Goal: Transaction & Acquisition: Download file/media

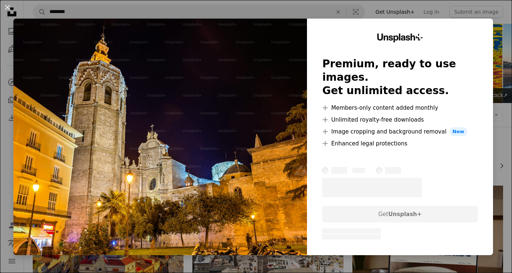
scroll to position [438, 0]
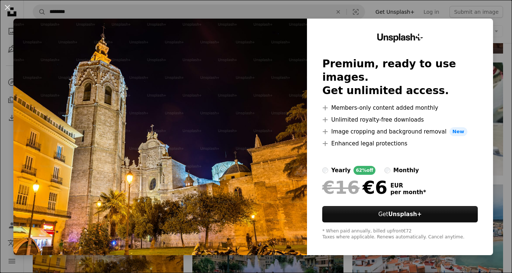
click at [433, 9] on div "An X shape Unsplash+ Premium, ready to use images. Get unlimited access. A plus…" at bounding box center [256, 136] width 512 height 273
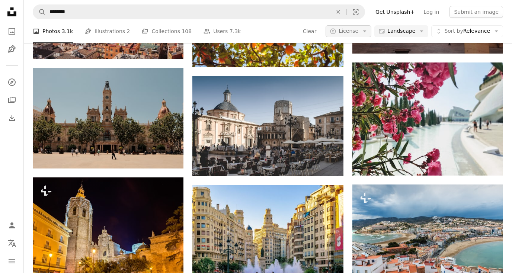
click at [363, 31] on button "A copyright icon © License Arrow down" at bounding box center [348, 31] width 46 height 12
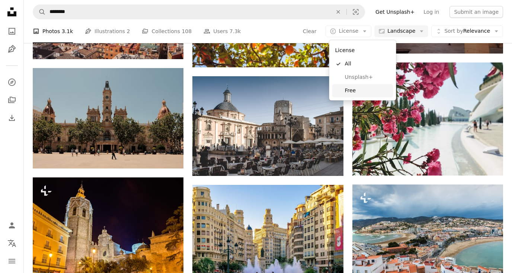
click at [350, 89] on span "Free" at bounding box center [367, 90] width 45 height 7
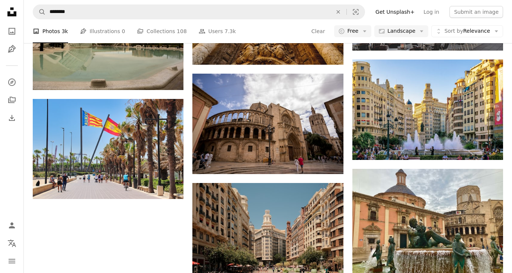
scroll to position [660, 0]
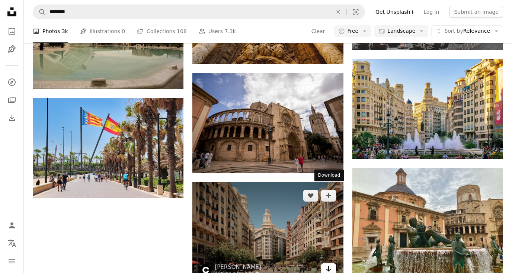
click at [328, 266] on icon "Download" at bounding box center [328, 268] width 5 height 5
